Goal: Navigation & Orientation: Find specific page/section

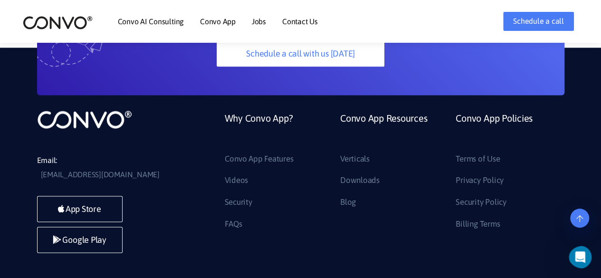
scroll to position [2617, 0]
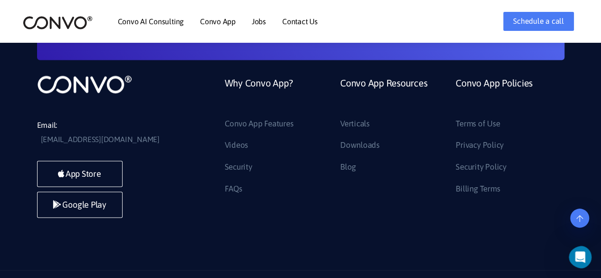
click at [258, 22] on link "Jobs" at bounding box center [259, 22] width 14 height 8
